Goal: Contribute content: Add original content to the website for others to see

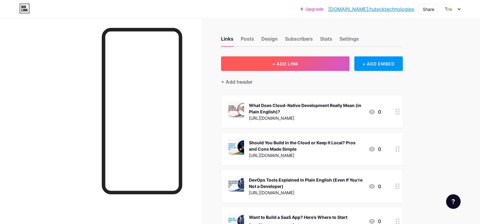
click at [295, 68] on button "+ ADD LINK" at bounding box center [285, 63] width 129 height 15
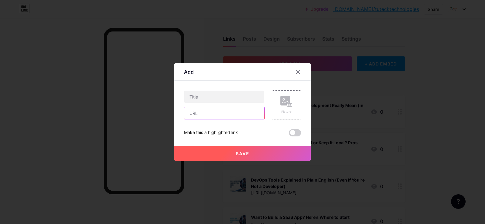
click at [192, 116] on input "text" at bounding box center [224, 113] width 80 height 12
paste input "[URL][DOMAIN_NAME]"
type input "[URL][DOMAIN_NAME]"
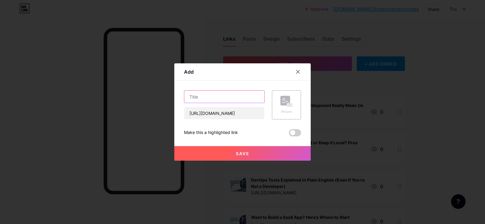
click at [213, 99] on input "text" at bounding box center [224, 97] width 80 height 12
paste input "How Data Visualization Turns Complicated Data Into Easy Insights"
type input "How Data Visualization Turns Complicated Data Into Easy Insights"
click at [290, 109] on div "Picture" at bounding box center [286, 111] width 12 height 5
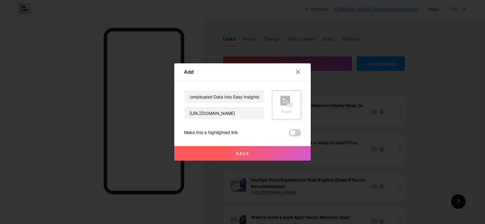
scroll to position [0, 0]
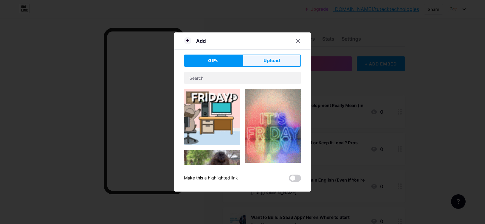
click at [268, 64] on span "Upload" at bounding box center [271, 61] width 17 height 6
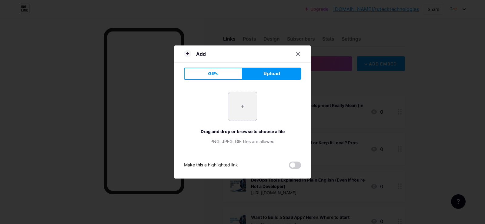
click at [232, 108] on input "file" at bounding box center [242, 106] width 28 height 28
type input "C:\fakepath\Navy and White Modern IT Technology and Solution Banner Landscape (…"
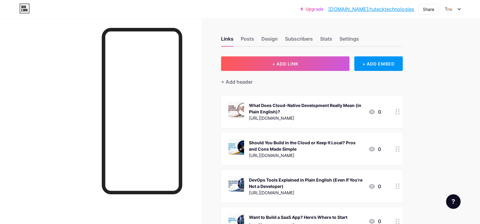
click at [256, 51] on div "Links Posts Design Subscribers Stats Settings + ADD LINK + ADD EMBED + Add head…" at bounding box center [214, 189] width 428 height 342
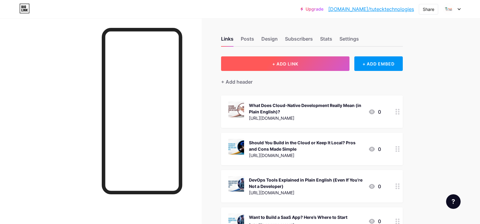
click at [255, 59] on button "+ ADD LINK" at bounding box center [285, 63] width 129 height 15
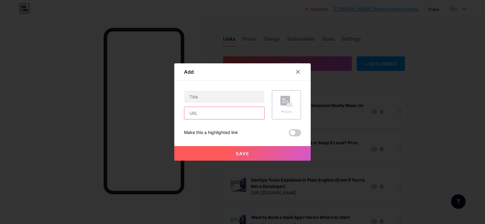
click at [217, 113] on input "text" at bounding box center [224, 113] width 80 height 12
paste input "[URL][DOMAIN_NAME]"
type input "[URL][DOMAIN_NAME]"
click at [209, 94] on input "text" at bounding box center [224, 97] width 80 height 12
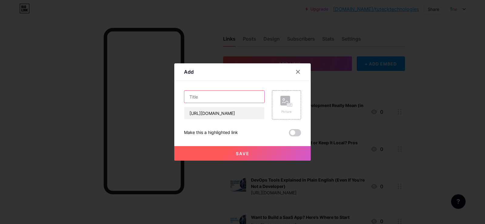
scroll to position [0, 0]
paste input "How Data Visualization Turns Complicated Data Into Easy Insights"
type input "How Data Visualization Turns Complicated Data Into Easy Insights"
click at [291, 104] on rect at bounding box center [289, 105] width 5 height 3
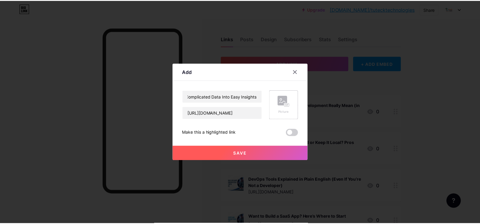
scroll to position [0, 0]
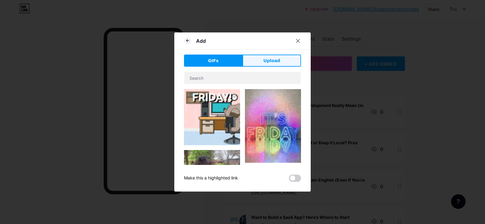
click at [265, 61] on span "Upload" at bounding box center [271, 61] width 17 height 6
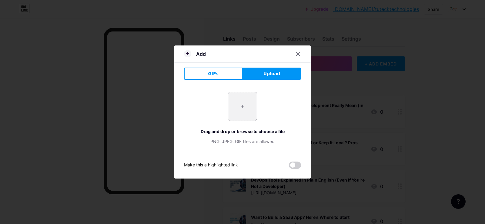
click at [245, 108] on input "file" at bounding box center [242, 106] width 28 height 28
type input "C:\fakepath\Navy and White Modern IT Technology and Solution Banner Landscape (…"
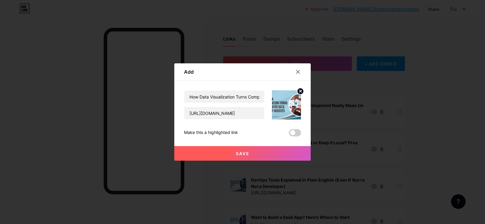
click at [235, 150] on button "Save" at bounding box center [242, 153] width 136 height 15
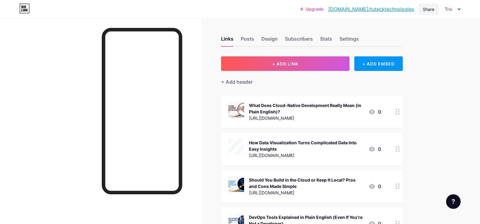
click at [431, 5] on div "Share" at bounding box center [428, 9] width 19 height 11
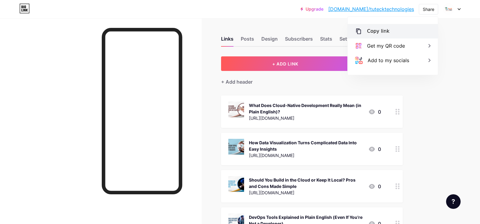
click at [395, 35] on div "Copy link" at bounding box center [393, 31] width 90 height 15
